Goal: Transaction & Acquisition: Purchase product/service

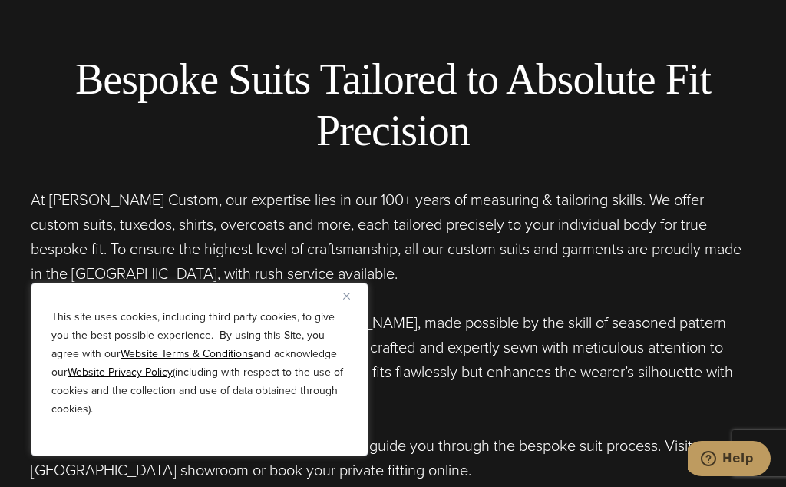
scroll to position [495, 0]
click at [196, 156] on h2 "Bespoke Suits Tailored to Absolute Fit Precision" at bounding box center [393, 104] width 725 height 103
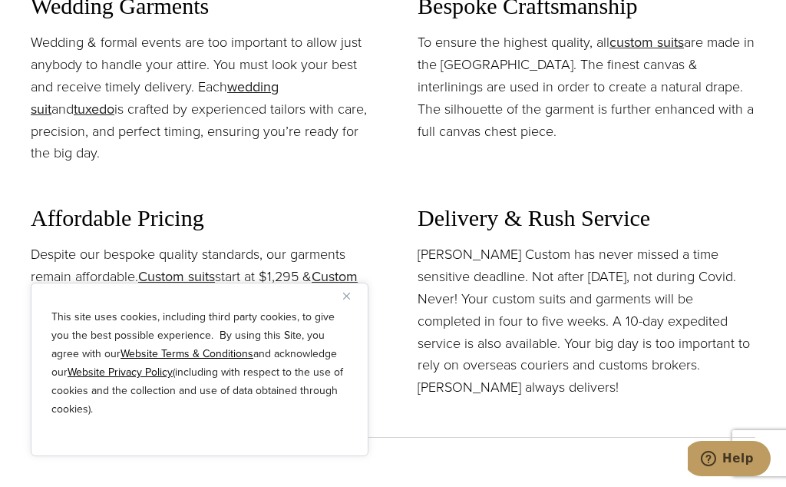
scroll to position [1477, 0]
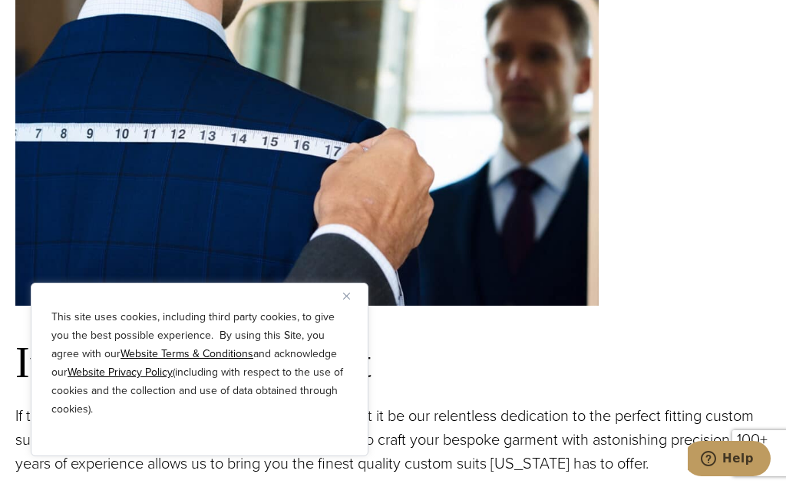
scroll to position [1105, 0]
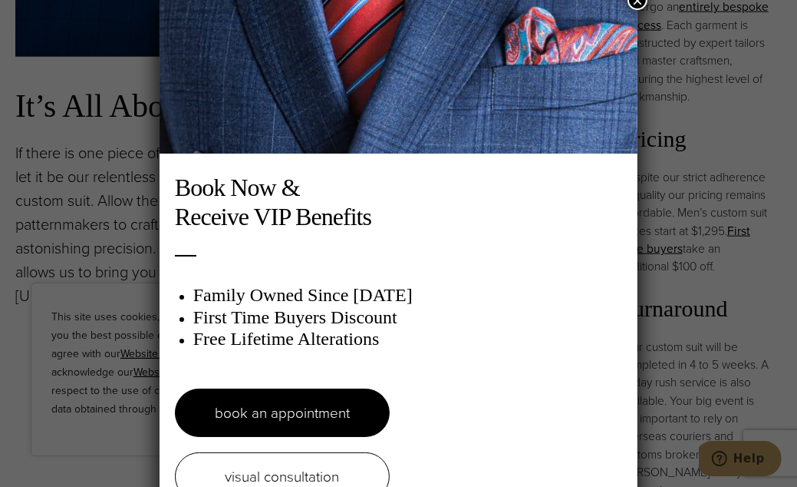
scroll to position [0, 0]
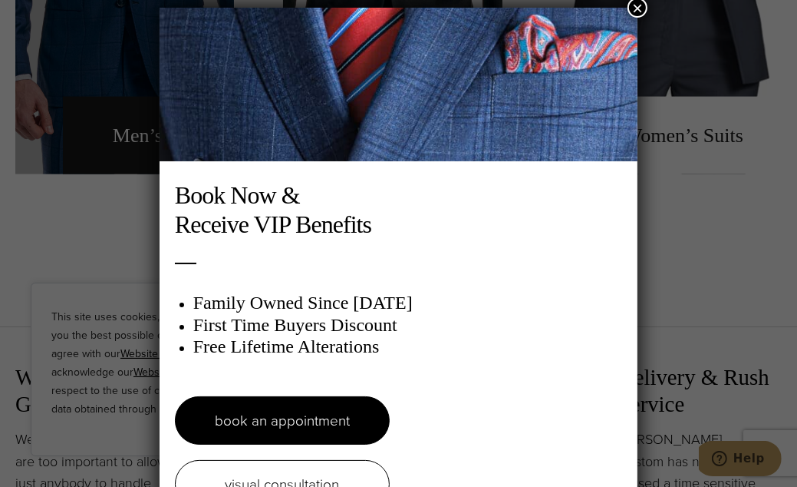
scroll to position [8, 0]
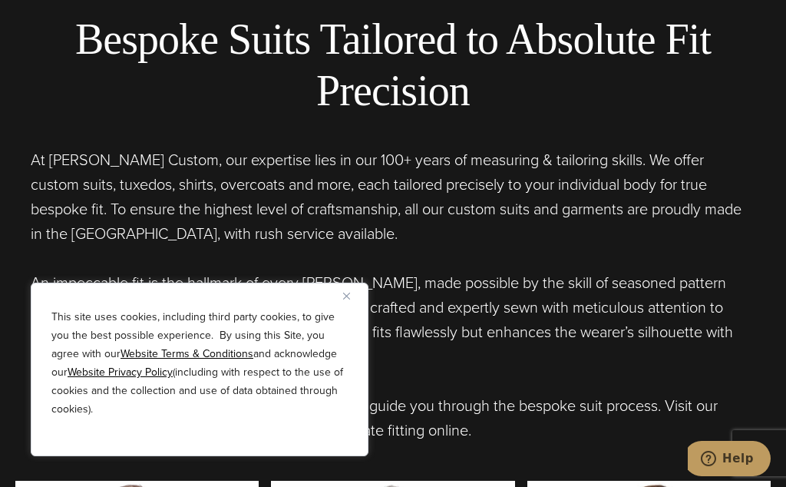
scroll to position [552, 0]
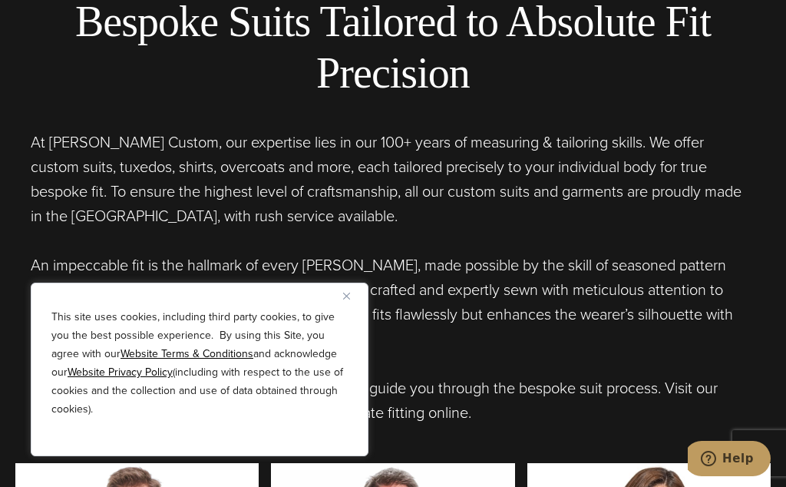
click at [292, 228] on p "At [PERSON_NAME] Custom, our expertise lies in our 100+ years of measuring & ta…" at bounding box center [393, 179] width 725 height 98
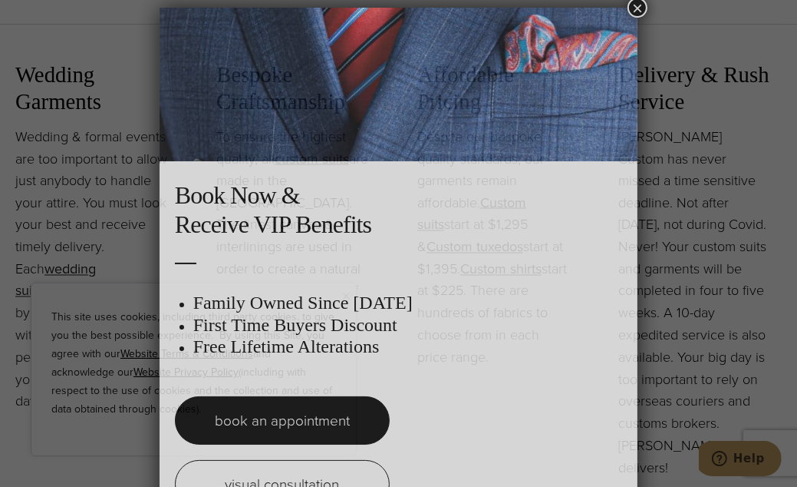
scroll to position [8, 0]
